Goal: Task Accomplishment & Management: Complete application form

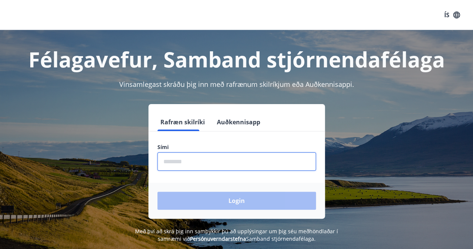
click at [211, 157] on input "phone" at bounding box center [237, 161] width 159 height 18
type input "********"
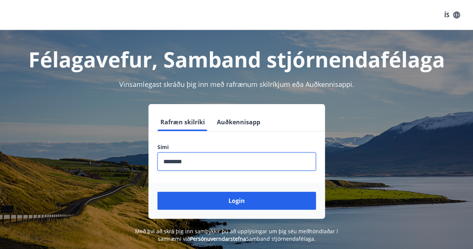
click at [218, 201] on button "Login" at bounding box center [237, 201] width 159 height 18
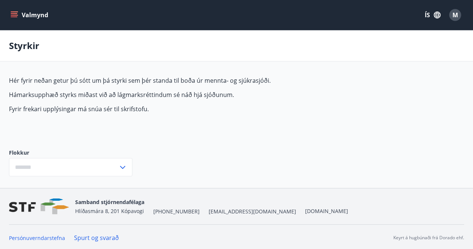
type input "***"
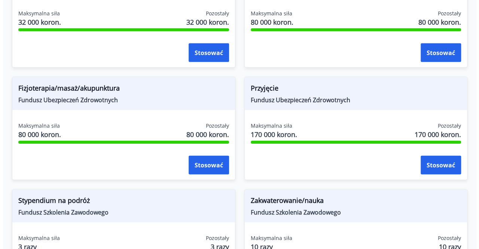
scroll to position [747, 0]
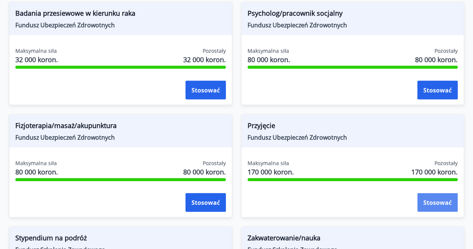
click at [437, 203] on font "Stosować" at bounding box center [438, 203] width 28 height 8
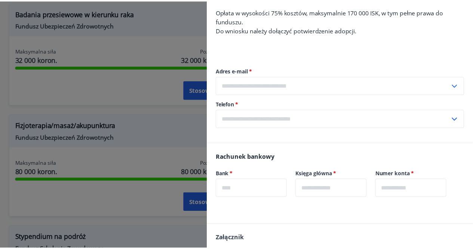
scroll to position [0, 0]
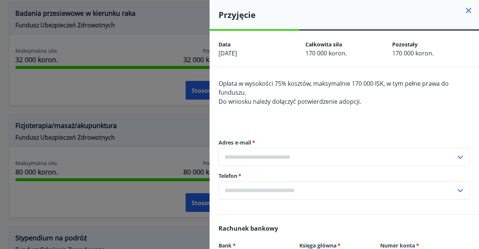
click at [464, 10] on icon at bounding box center [468, 10] width 9 height 9
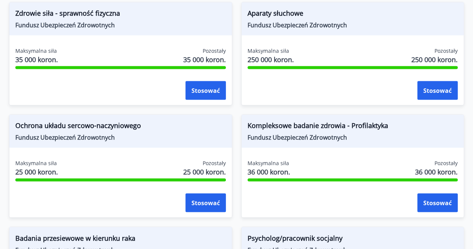
scroll to position [485, 0]
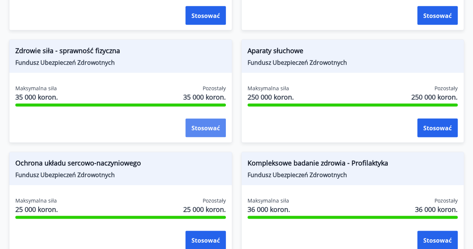
click at [204, 130] on font "Stosować" at bounding box center [206, 128] width 28 height 8
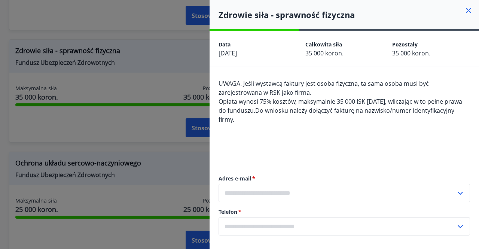
click at [466, 9] on icon at bounding box center [468, 10] width 5 height 5
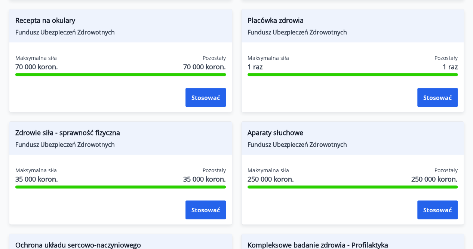
scroll to position [411, 0]
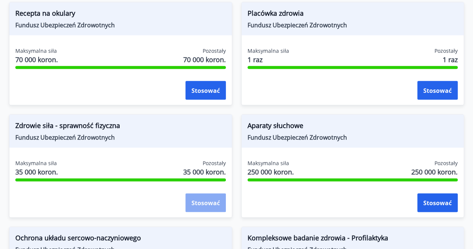
click at [193, 202] on font "Stosować" at bounding box center [206, 203] width 28 height 8
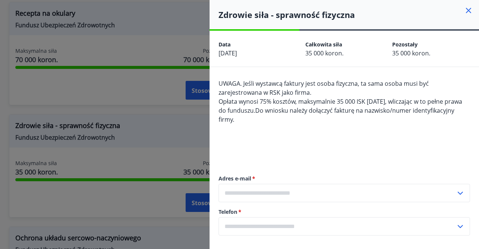
click at [465, 10] on icon at bounding box center [468, 10] width 9 height 9
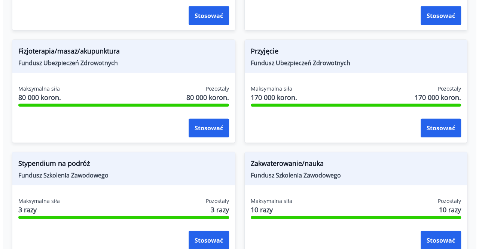
scroll to position [822, 0]
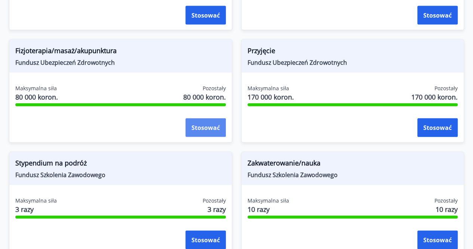
click at [208, 129] on font "Stosować" at bounding box center [206, 128] width 28 height 8
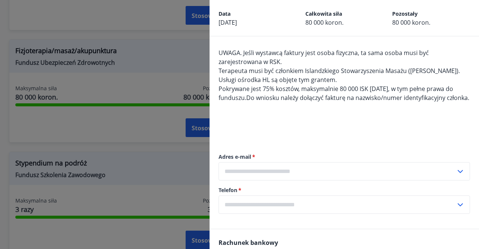
scroll to position [0, 0]
